Goal: Check status: Check status

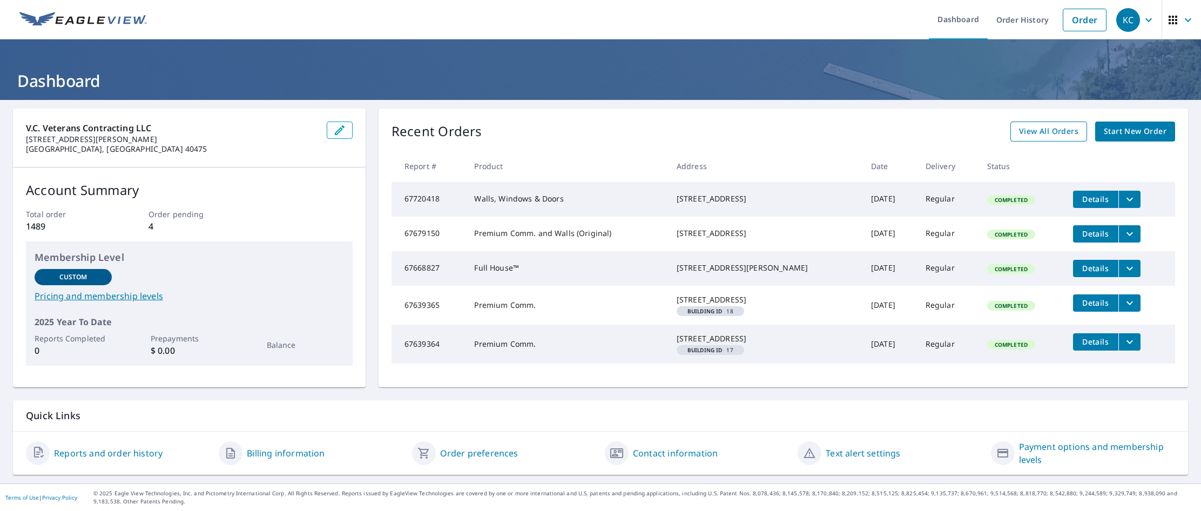
click at [1055, 133] on span "View All Orders" at bounding box center [1048, 131] width 59 height 13
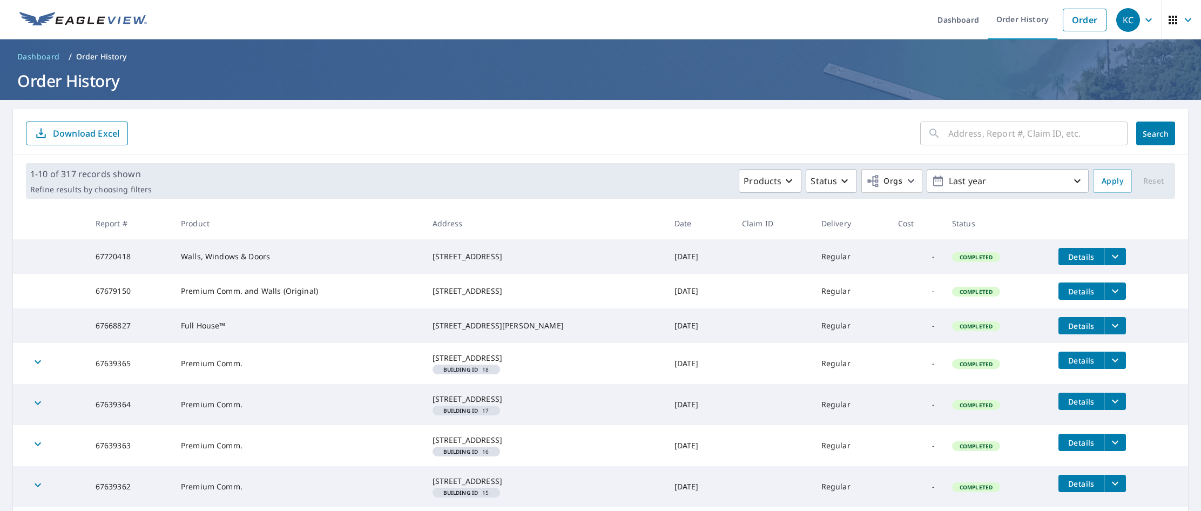
click at [997, 131] on input "text" at bounding box center [1037, 133] width 179 height 30
type input "6050 hazelwood"
click at [1145, 135] on span "Search" at bounding box center [1156, 134] width 22 height 10
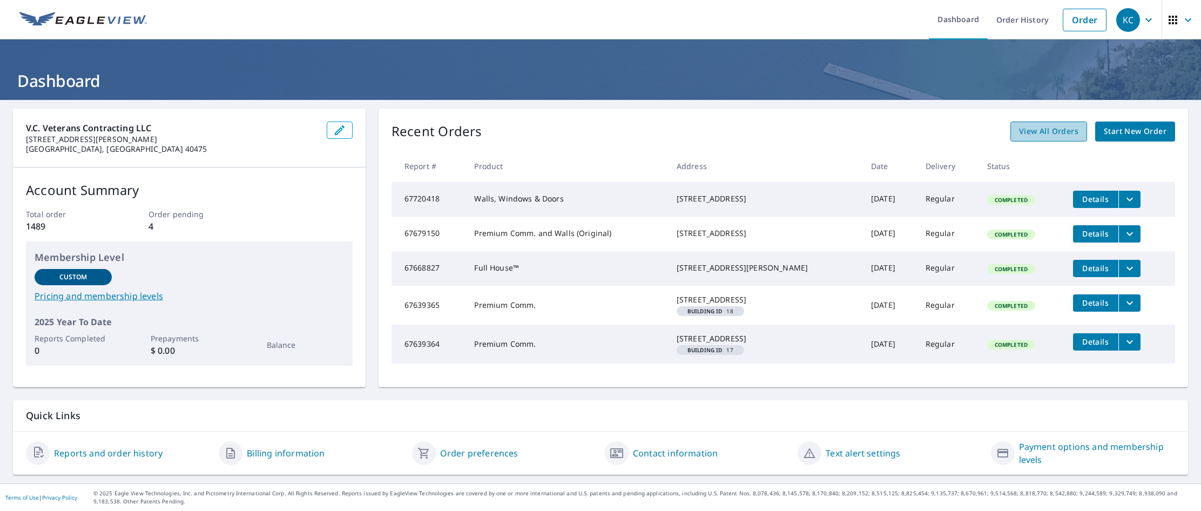
click at [1049, 129] on span "View All Orders" at bounding box center [1048, 131] width 59 height 13
